Goal: Information Seeking & Learning: Learn about a topic

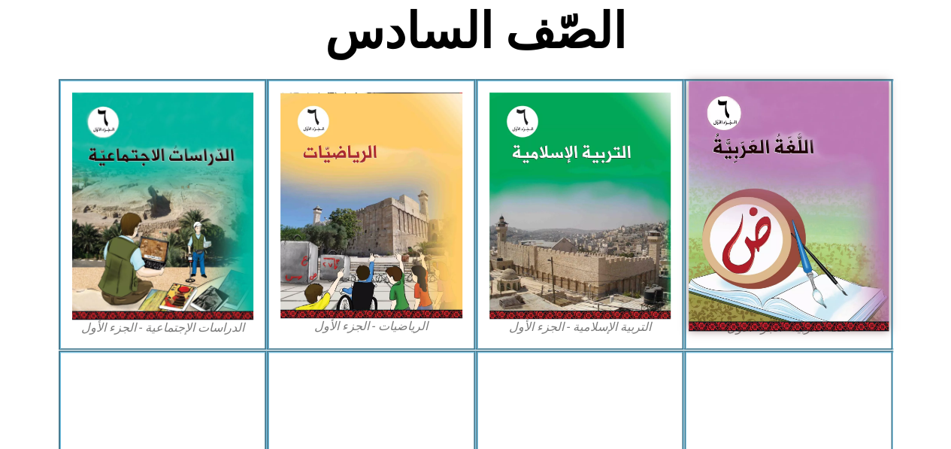
scroll to position [389, 0]
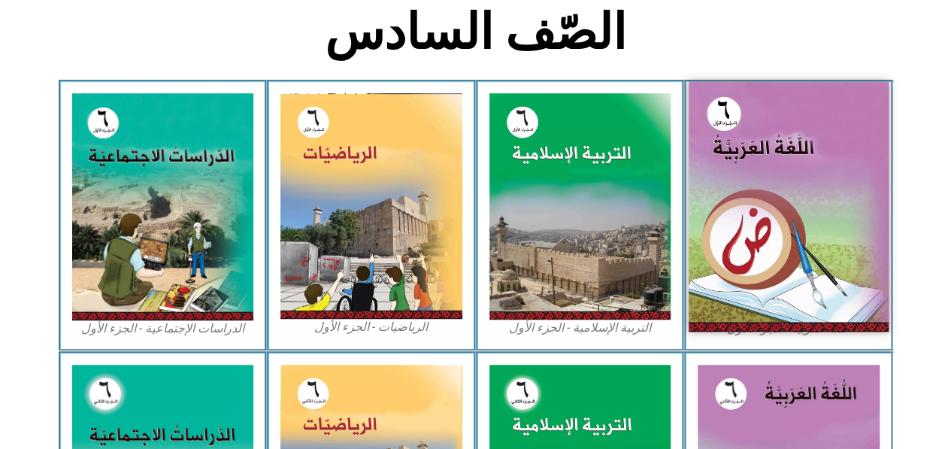
click at [812, 180] on img at bounding box center [789, 207] width 200 height 250
click at [740, 224] on img at bounding box center [789, 207] width 200 height 250
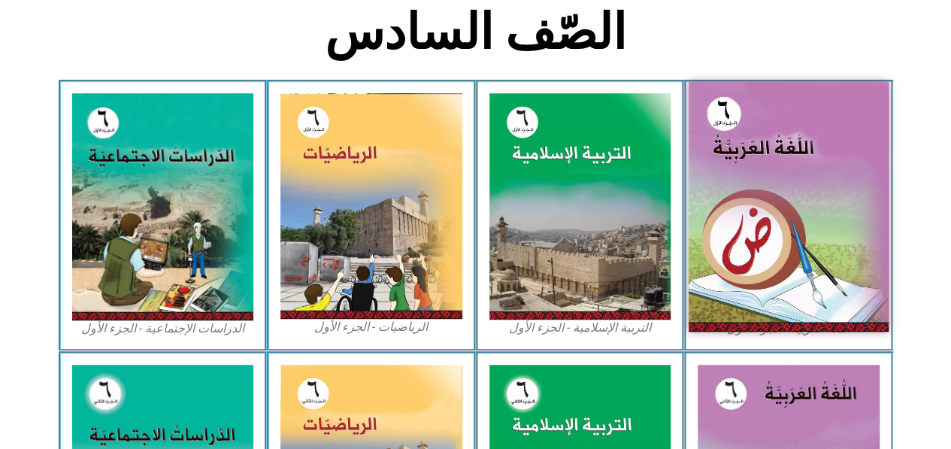
click at [740, 224] on img at bounding box center [789, 207] width 200 height 250
click at [780, 210] on img at bounding box center [789, 207] width 200 height 250
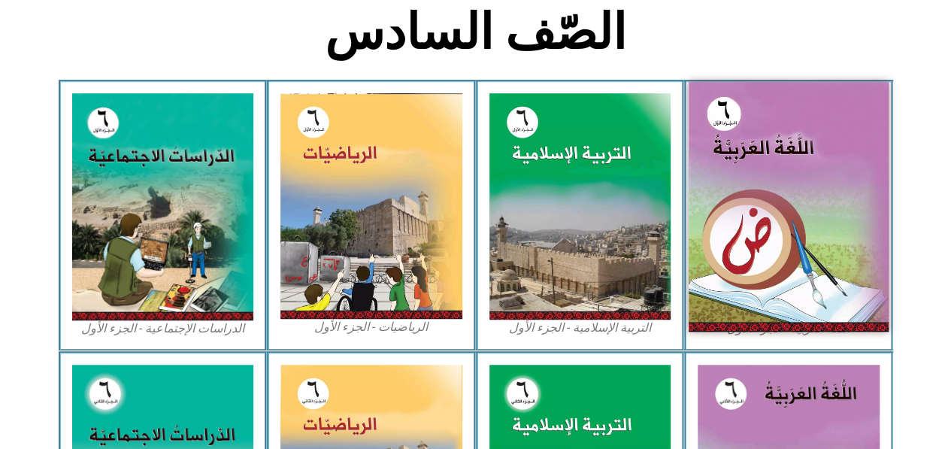
click at [780, 210] on img at bounding box center [789, 207] width 200 height 250
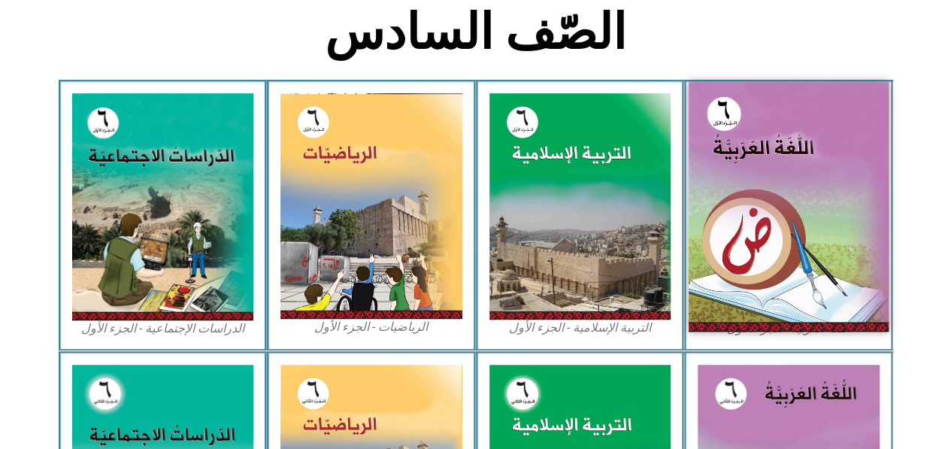
click at [780, 210] on img at bounding box center [789, 207] width 200 height 250
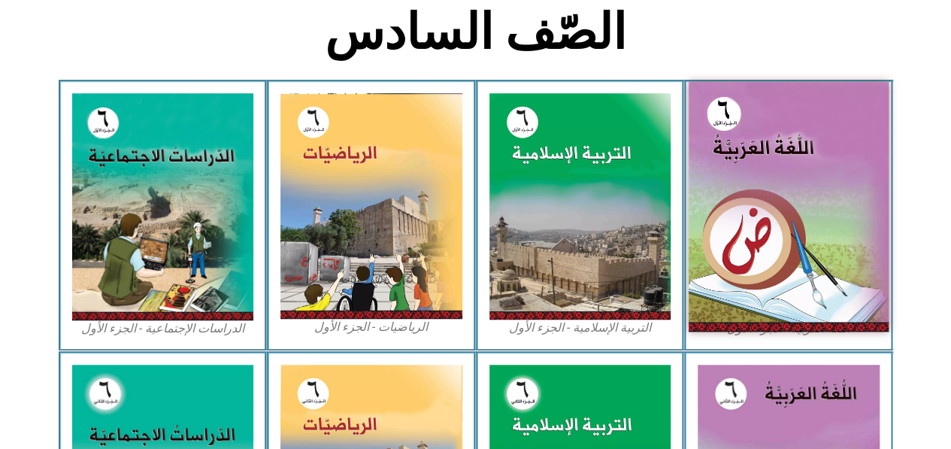
click at [780, 210] on img at bounding box center [789, 207] width 200 height 250
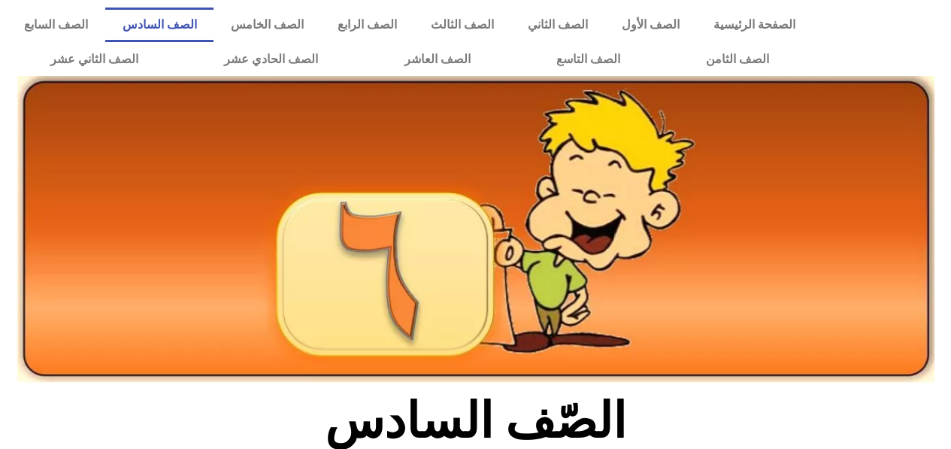
click at [200, 295] on img at bounding box center [475, 229] width 917 height 307
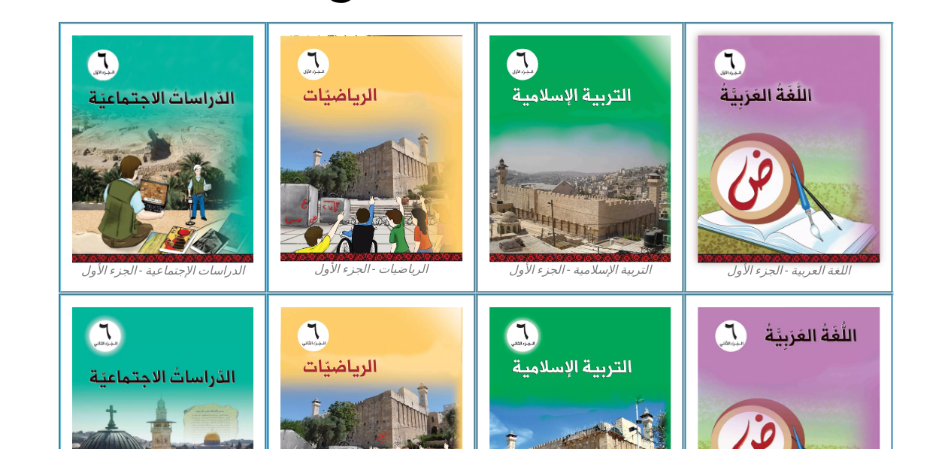
scroll to position [474, 0]
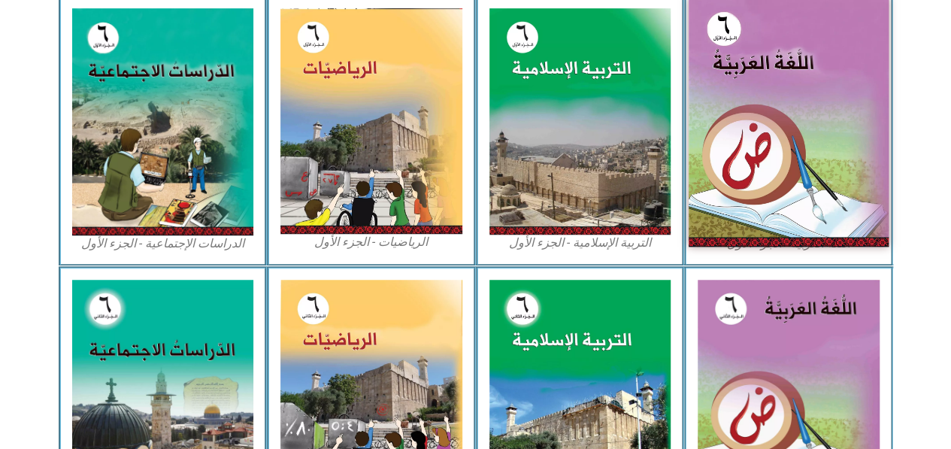
click at [737, 88] on img at bounding box center [789, 122] width 200 height 250
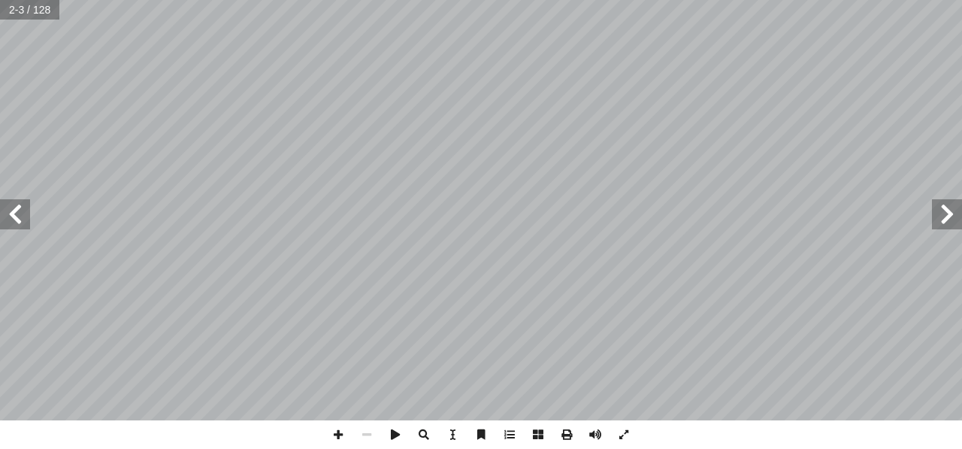
click at [17, 216] on span at bounding box center [15, 214] width 30 height 30
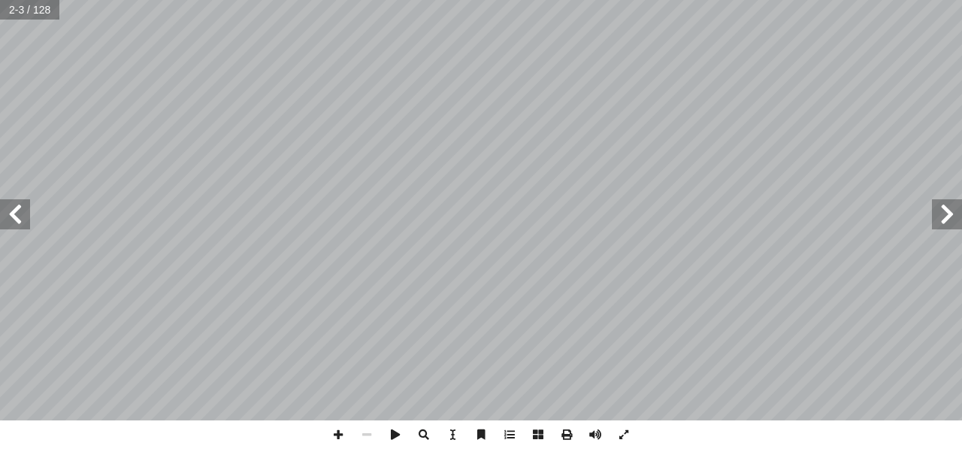
click at [17, 216] on span at bounding box center [15, 214] width 30 height 30
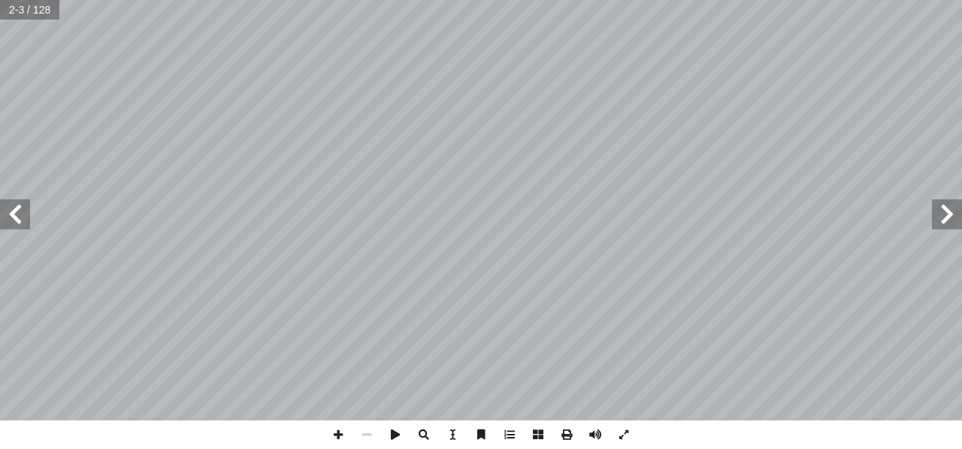
click at [17, 216] on span at bounding box center [15, 214] width 30 height 30
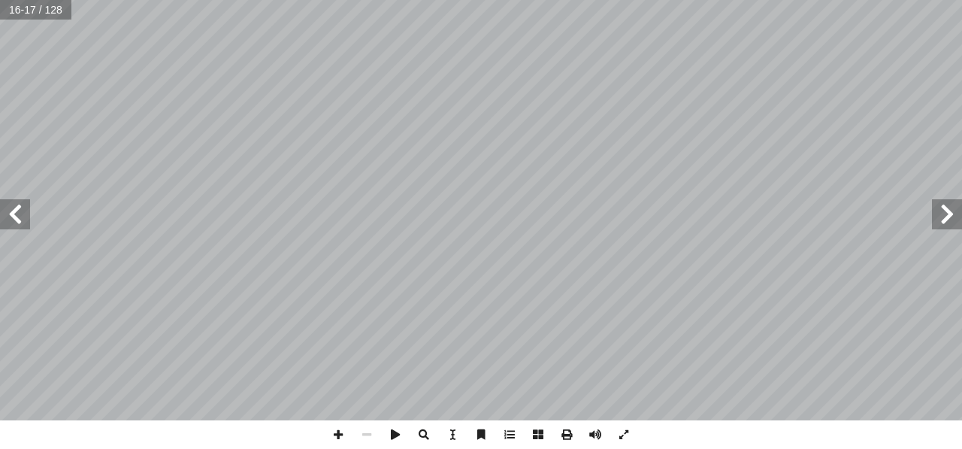
click at [17, 216] on span at bounding box center [15, 214] width 30 height 30
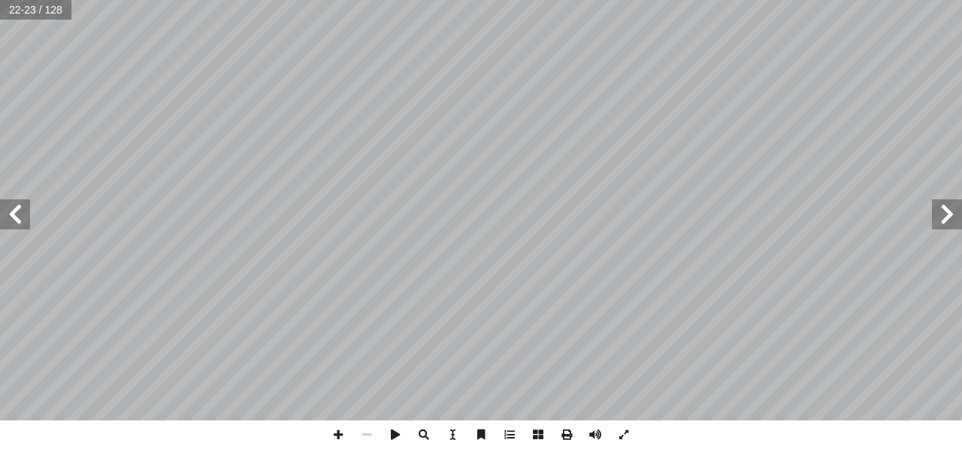
click at [17, 216] on span at bounding box center [15, 214] width 30 height 30
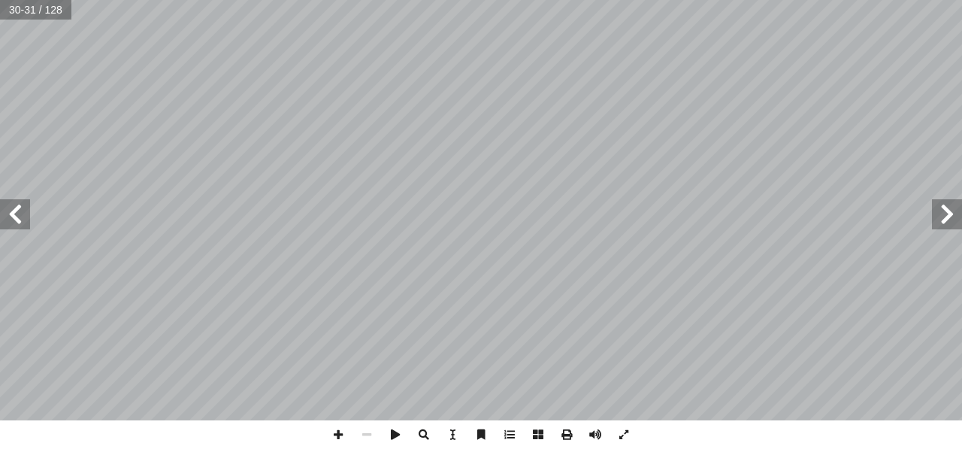
click at [17, 216] on span at bounding box center [15, 214] width 30 height 30
click at [951, 223] on span at bounding box center [947, 214] width 30 height 30
